Goal: Navigation & Orientation: Find specific page/section

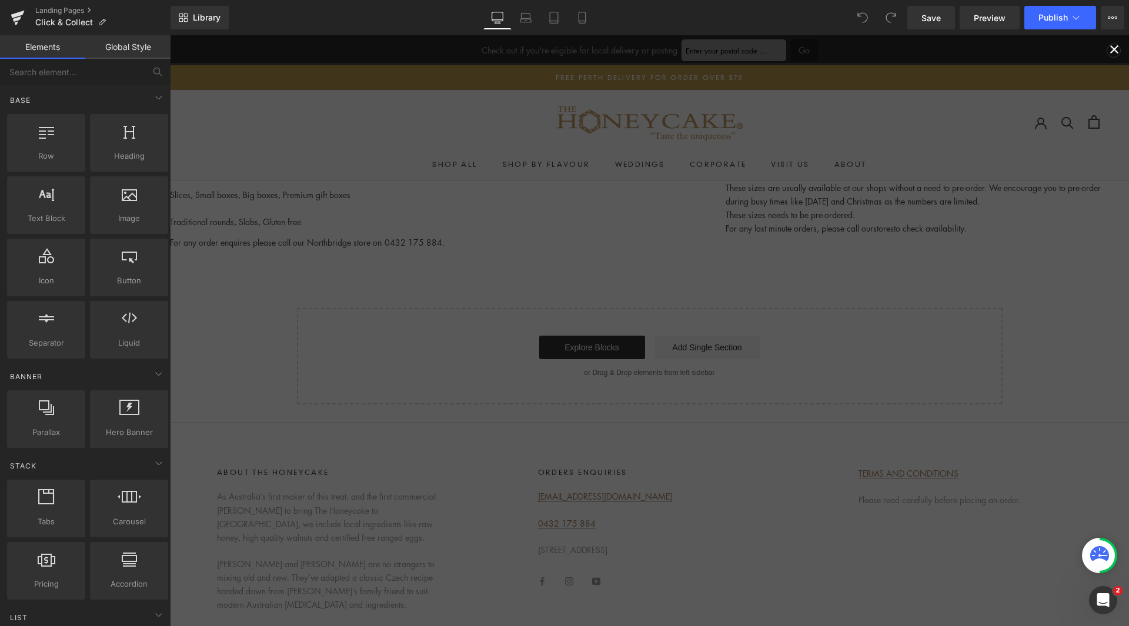
click at [1106, 42] on span at bounding box center [1114, 49] width 29 height 28
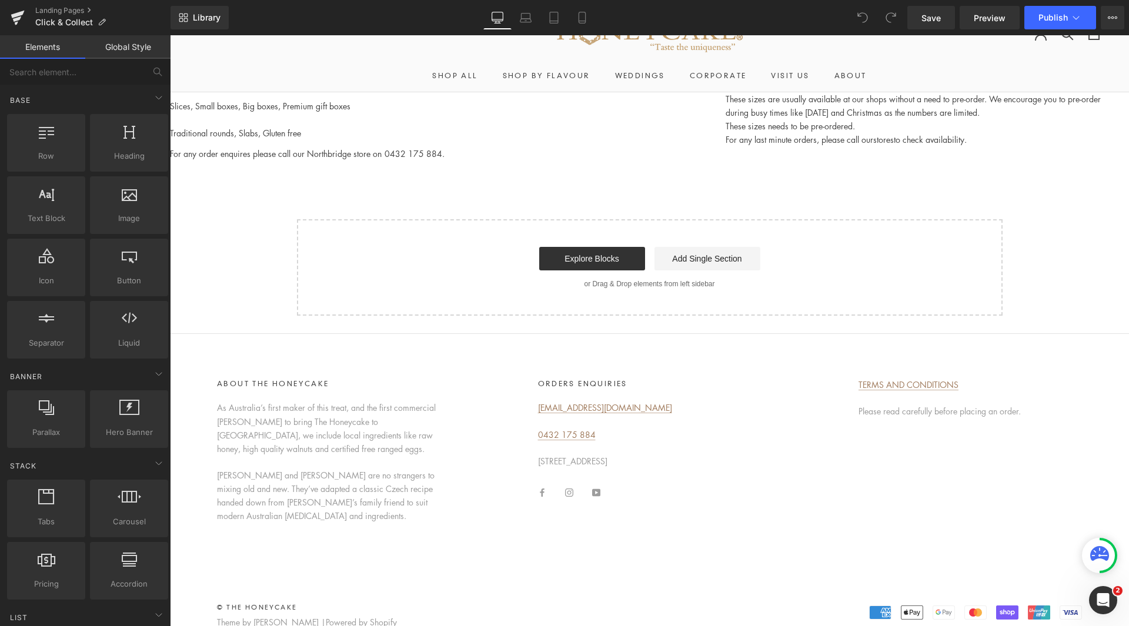
scroll to position [116, 0]
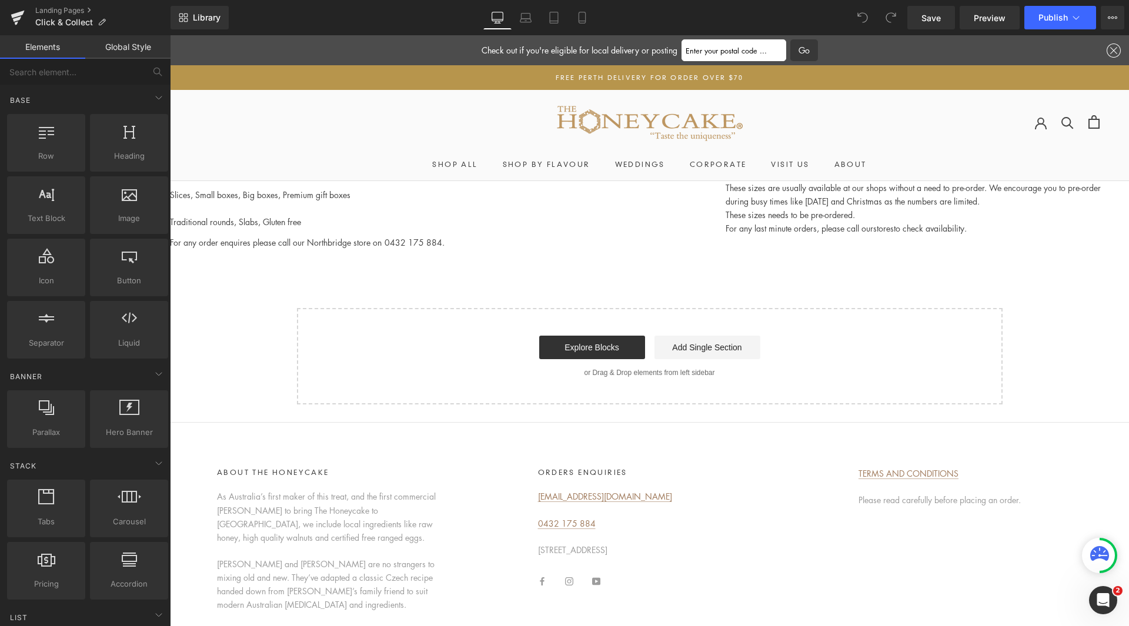
click at [341, 573] on p "[PERSON_NAME] and [PERSON_NAME] are no strangers to mixing old and new. They’ve…" at bounding box center [328, 585] width 223 height 54
click at [310, 560] on p "[PERSON_NAME] and [PERSON_NAME] are no strangers to mixing old and new. They’ve…" at bounding box center [328, 585] width 223 height 54
click at [312, 559] on p "[PERSON_NAME] and [PERSON_NAME] are no strangers to mixing old and new. They’ve…" at bounding box center [328, 585] width 223 height 54
click at [320, 521] on p "As Australia’s first maker of this treat, and the first commercial [PERSON_NAME…" at bounding box center [328, 517] width 223 height 54
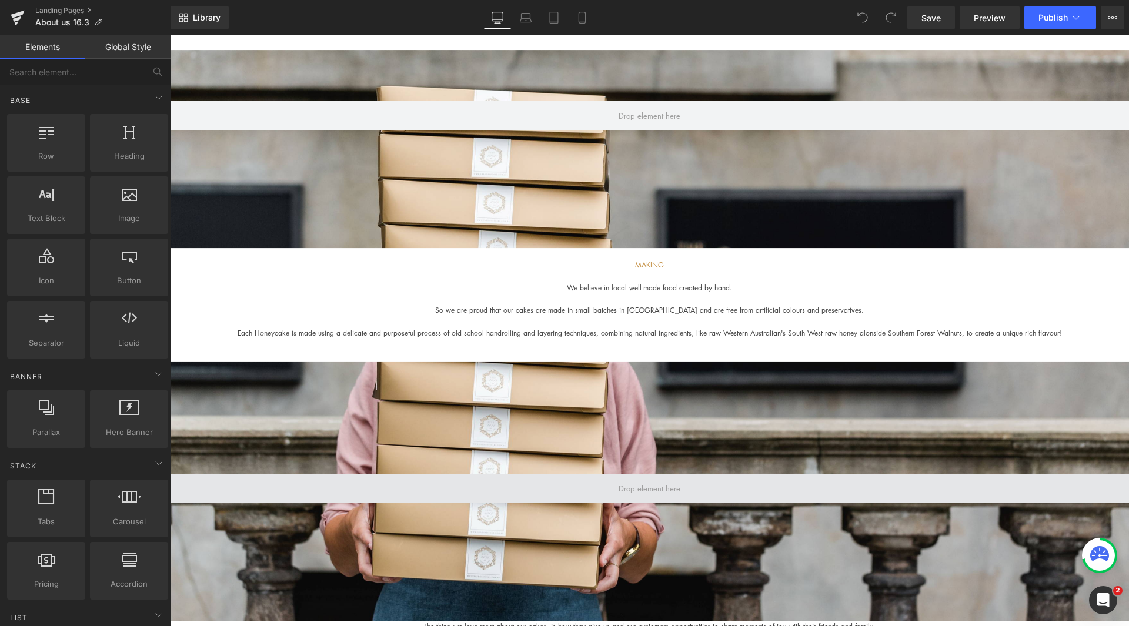
scroll to position [1000, 0]
